Goal: Check status: Check status

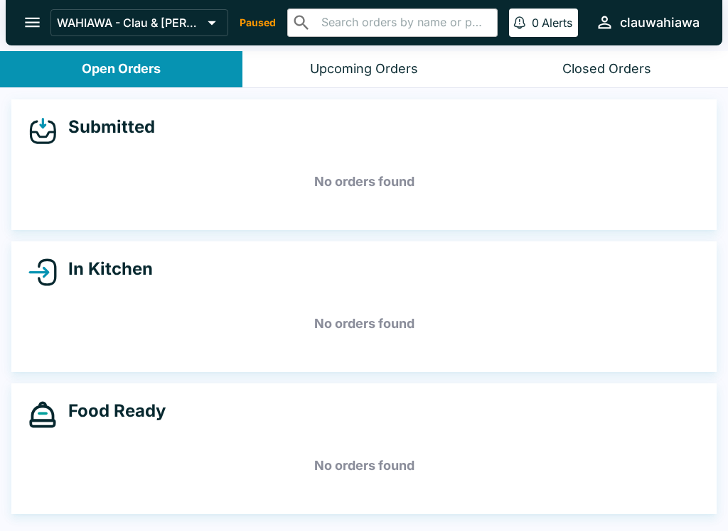
click at [323, 72] on div "Upcoming Orders" at bounding box center [364, 69] width 108 height 16
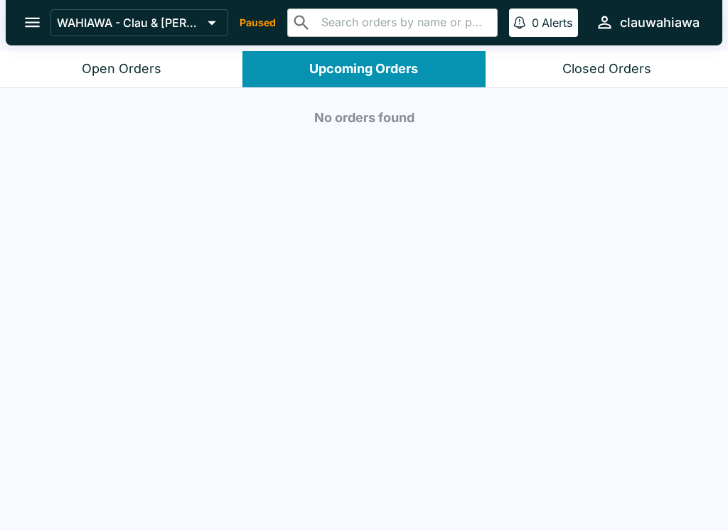
click at [122, 60] on button "Open Orders" at bounding box center [121, 69] width 242 height 36
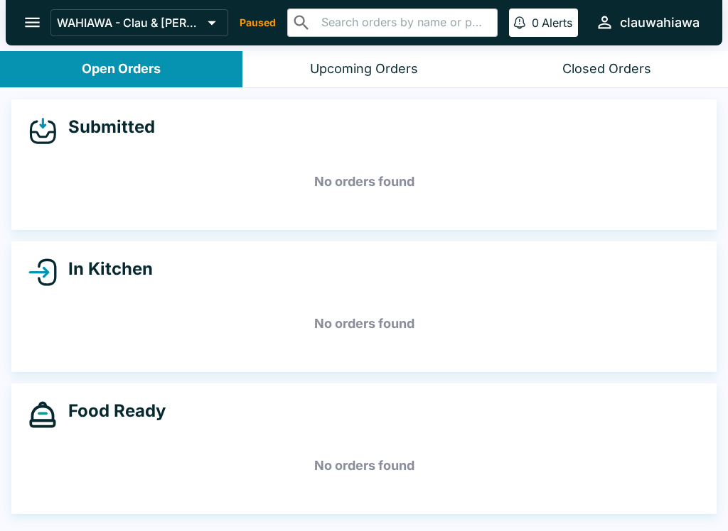
click at [22, 15] on button "open drawer" at bounding box center [32, 22] width 36 height 36
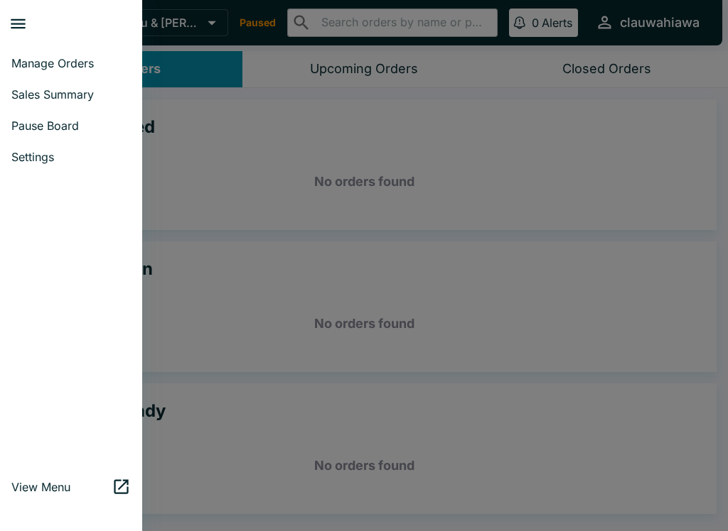
click at [51, 67] on span "Manage Orders" at bounding box center [70, 63] width 119 height 14
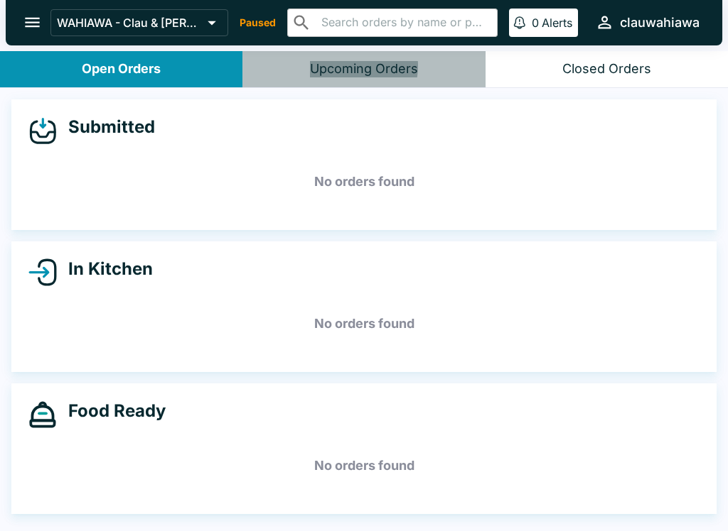
click at [345, 66] on div "Upcoming Orders" at bounding box center [364, 69] width 108 height 16
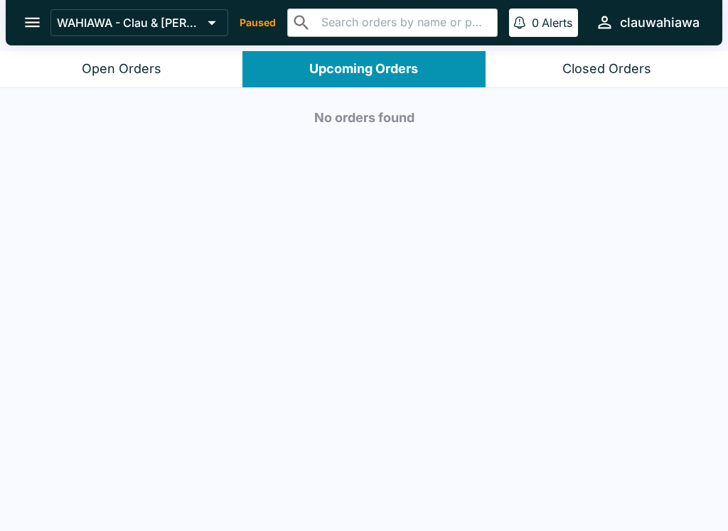
click at [590, 75] on div "Closed Orders" at bounding box center [606, 69] width 89 height 16
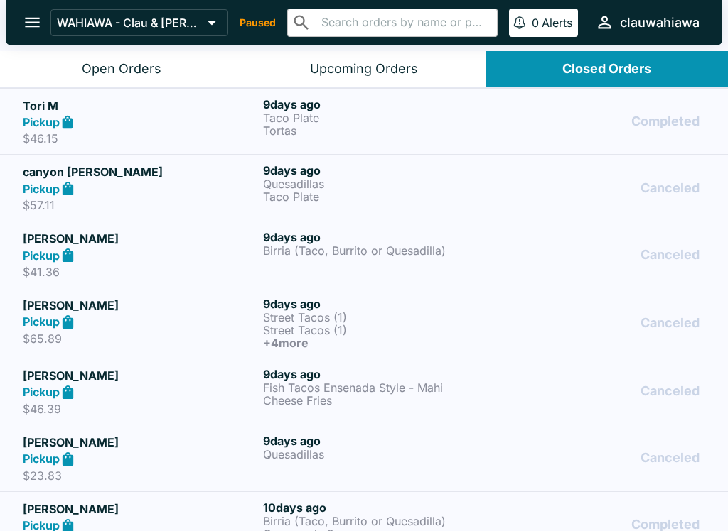
click at [362, 126] on p "Tortas" at bounding box center [380, 130] width 234 height 13
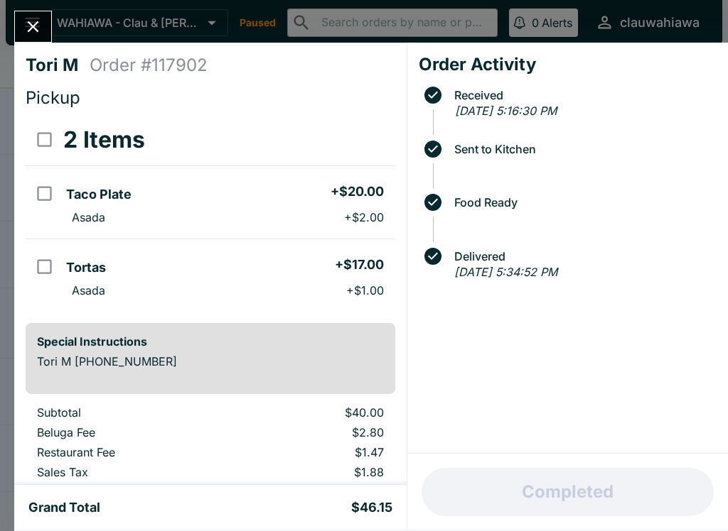
click at [31, 23] on icon "Close" at bounding box center [32, 26] width 19 height 19
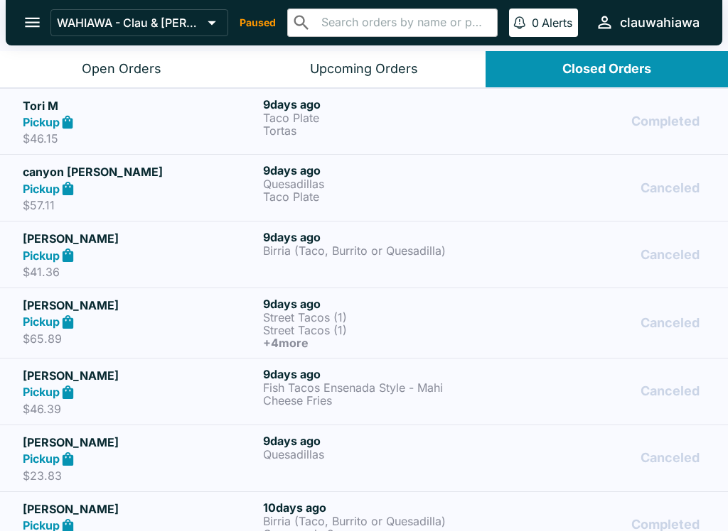
click at [321, 70] on div "Upcoming Orders" at bounding box center [364, 69] width 108 height 16
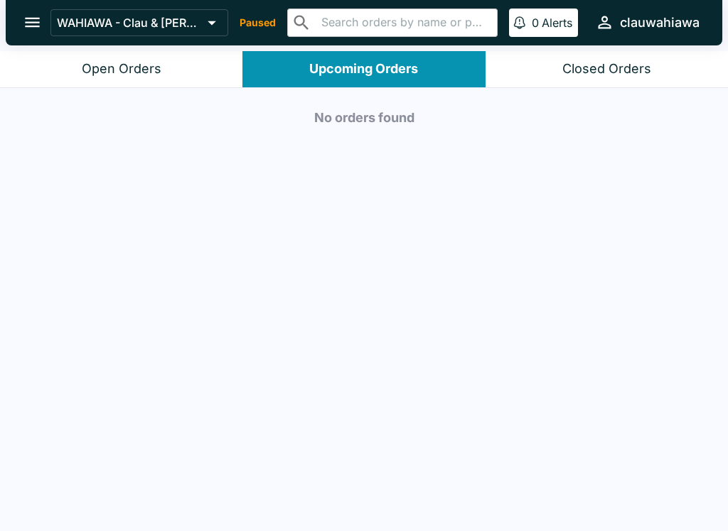
click at [117, 70] on div "Open Orders" at bounding box center [122, 69] width 80 height 16
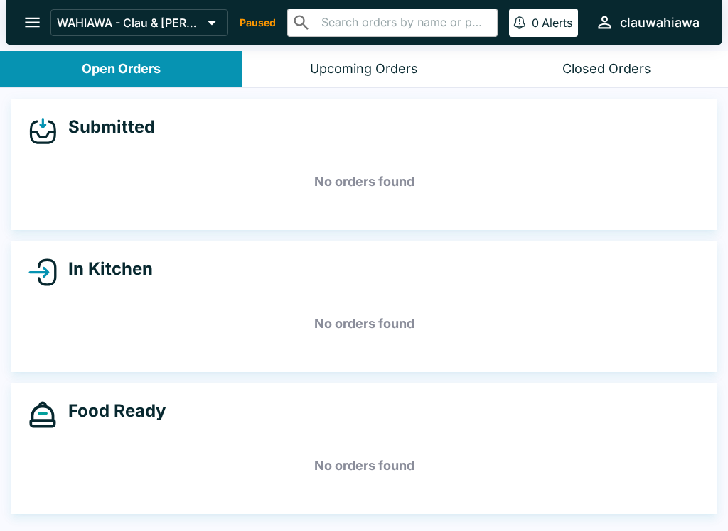
click at [527, 160] on h5 "No orders found" at bounding box center [363, 181] width 671 height 51
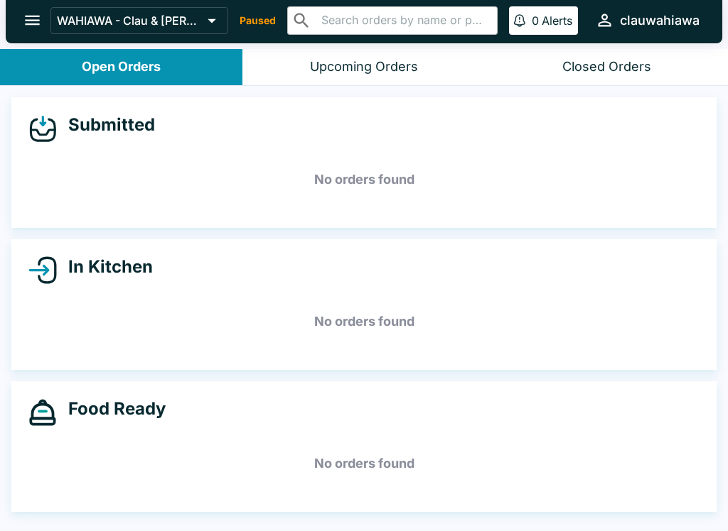
click at [579, 67] on div "Closed Orders" at bounding box center [606, 67] width 89 height 16
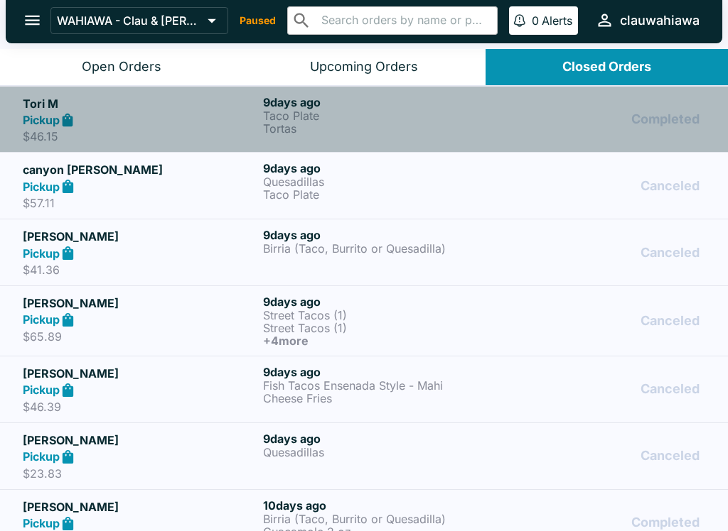
click at [163, 131] on p "$46.15" at bounding box center [140, 136] width 234 height 14
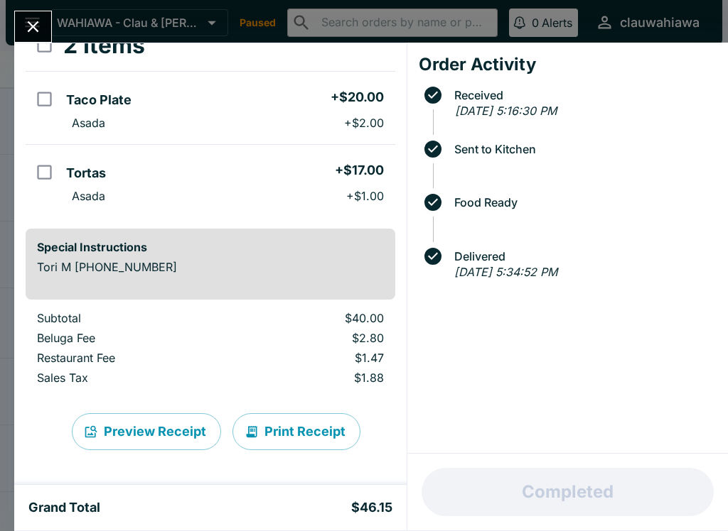
scroll to position [94, 0]
click at [17, 20] on button "Close" at bounding box center [33, 26] width 36 height 31
